Goal: Information Seeking & Learning: Learn about a topic

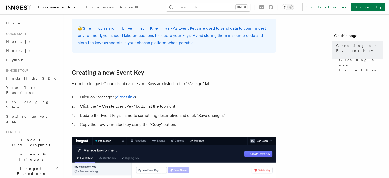
scroll to position [185, 0]
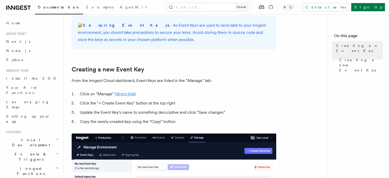
click at [124, 96] on link "direct link" at bounding box center [125, 93] width 18 height 5
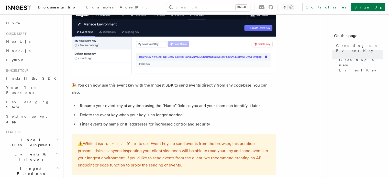
scroll to position [304, 0]
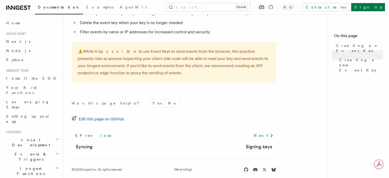
scroll to position [406, 0]
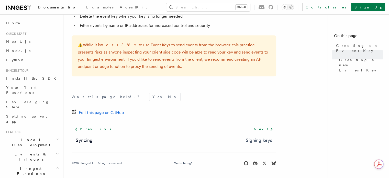
click at [255, 141] on link "Signing keys" at bounding box center [259, 140] width 26 height 7
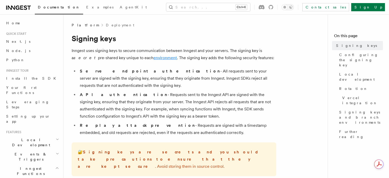
click at [153, 57] on link "environment" at bounding box center [165, 57] width 24 height 5
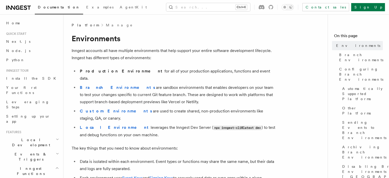
scroll to position [21, 0]
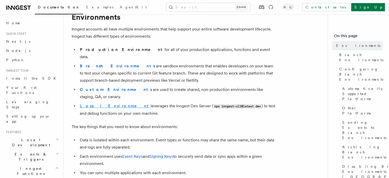
click at [103, 103] on strong "Local Environment" at bounding box center [115, 105] width 71 height 5
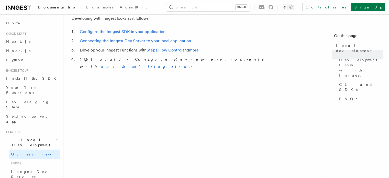
scroll to position [308, 0]
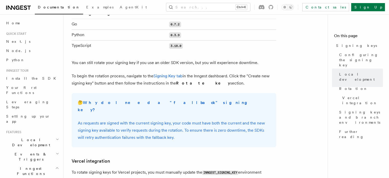
scroll to position [390, 0]
click at [173, 73] on link "Signing Key tab" at bounding box center [167, 75] width 29 height 5
